Goal: Transaction & Acquisition: Purchase product/service

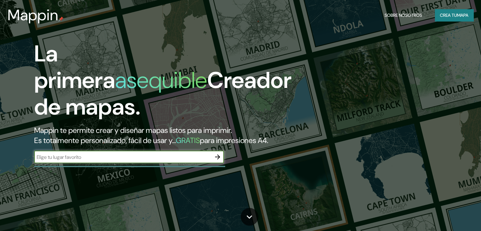
type input "piura"
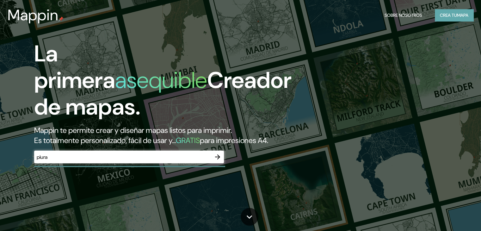
click at [446, 14] on font "Crea tu" at bounding box center [448, 15] width 17 height 6
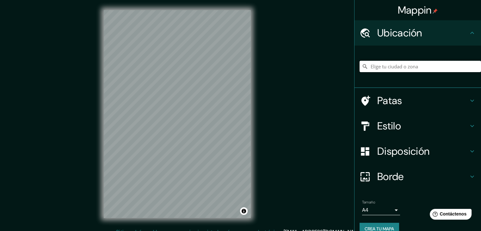
click at [399, 67] on input "Elige tu ciudad o zona" at bounding box center [421, 66] width 122 height 11
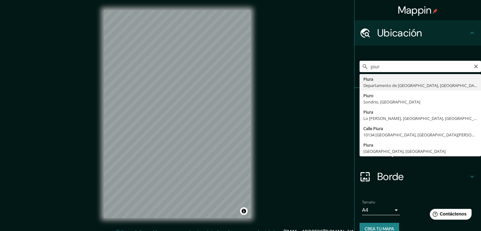
type input "Piura, Departamento de Piura, Perú"
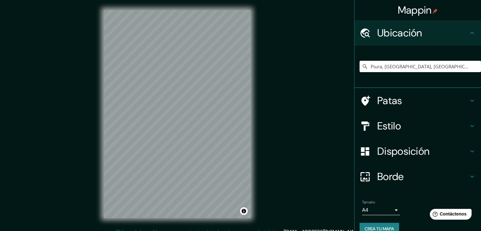
click at [366, 122] on icon at bounding box center [365, 126] width 11 height 11
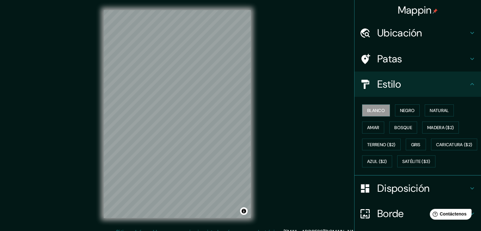
click at [367, 81] on div at bounding box center [369, 84] width 18 height 11
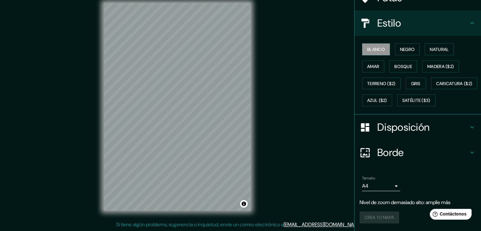
scroll to position [64, 0]
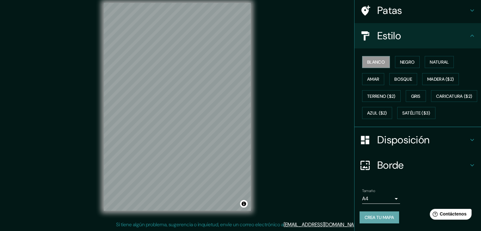
click at [375, 216] on font "Crea tu mapa" at bounding box center [379, 218] width 29 height 6
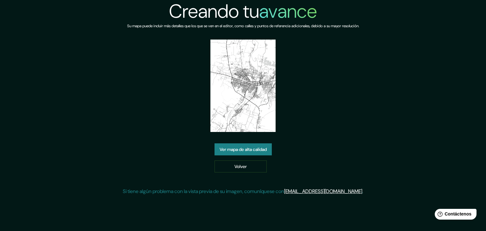
click at [263, 83] on img at bounding box center [243, 86] width 66 height 92
click at [237, 153] on font "Ver mapa de alta calidad" at bounding box center [243, 149] width 47 height 8
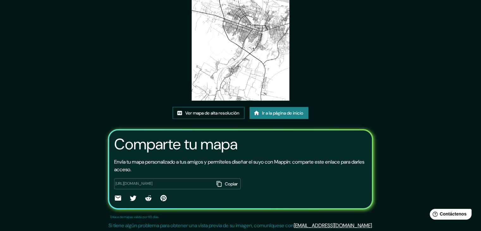
scroll to position [66, 0]
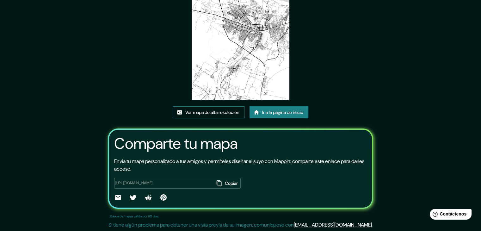
click at [206, 113] on font "Ver mapa de alta resolución" at bounding box center [212, 112] width 54 height 6
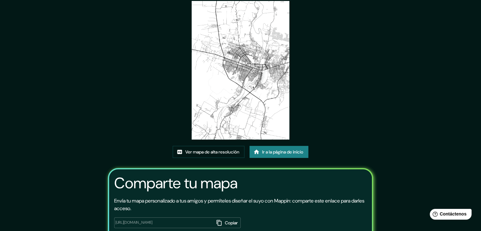
scroll to position [0, 0]
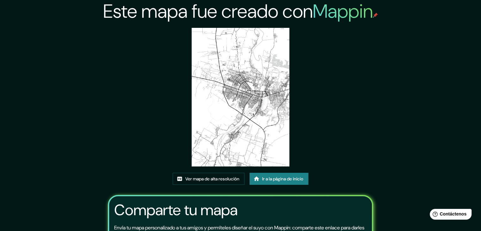
click at [233, 104] on img at bounding box center [241, 97] width 98 height 139
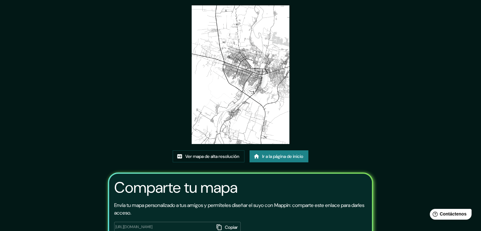
scroll to position [3, 0]
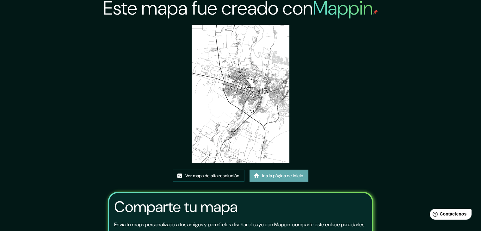
click at [270, 170] on link "Ir a la página de inicio" at bounding box center [279, 176] width 59 height 12
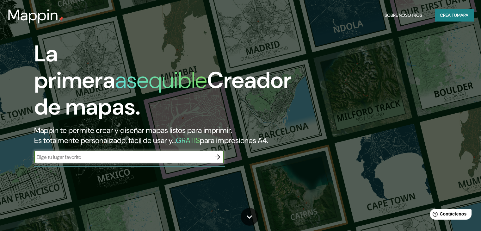
click at [103, 161] on input "text" at bounding box center [122, 156] width 177 height 7
type input "Piura"
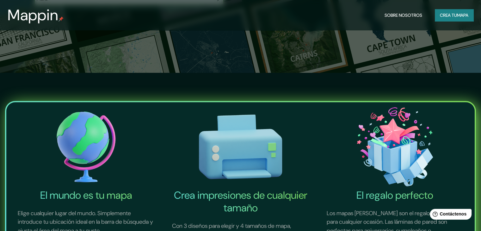
click at [245, 144] on img at bounding box center [241, 147] width 152 height 84
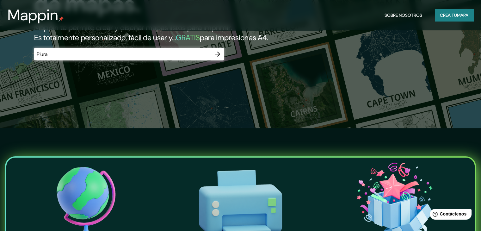
scroll to position [95, 0]
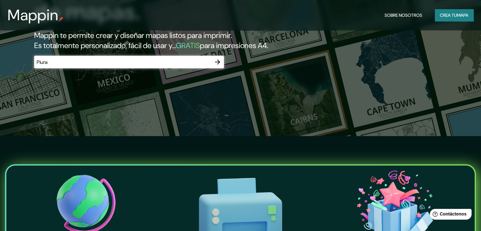
click at [217, 66] on icon "button" at bounding box center [218, 62] width 8 height 8
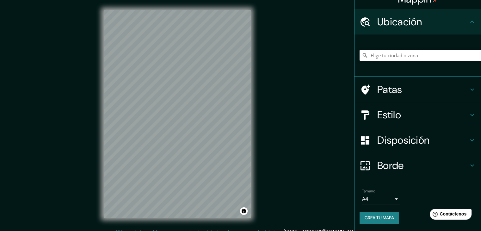
scroll to position [7, 0]
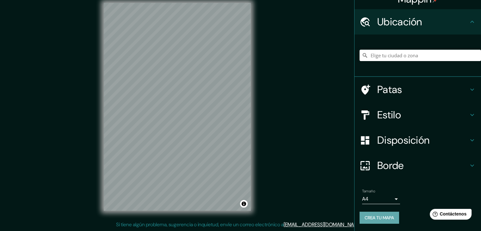
click at [365, 219] on font "Crea tu mapa" at bounding box center [379, 218] width 29 height 6
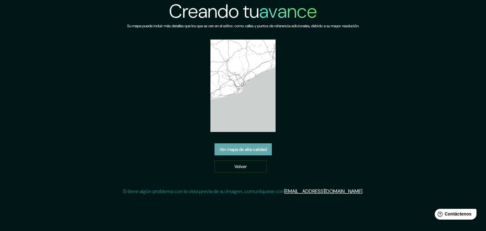
click at [252, 147] on font "Ver mapa de alta calidad" at bounding box center [243, 150] width 47 height 6
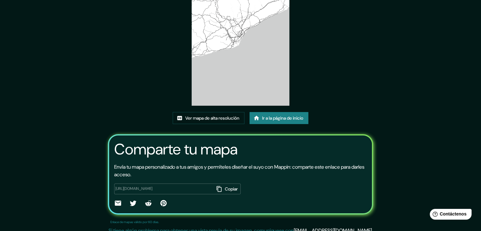
scroll to position [63, 0]
